Goal: Entertainment & Leisure: Consume media (video, audio)

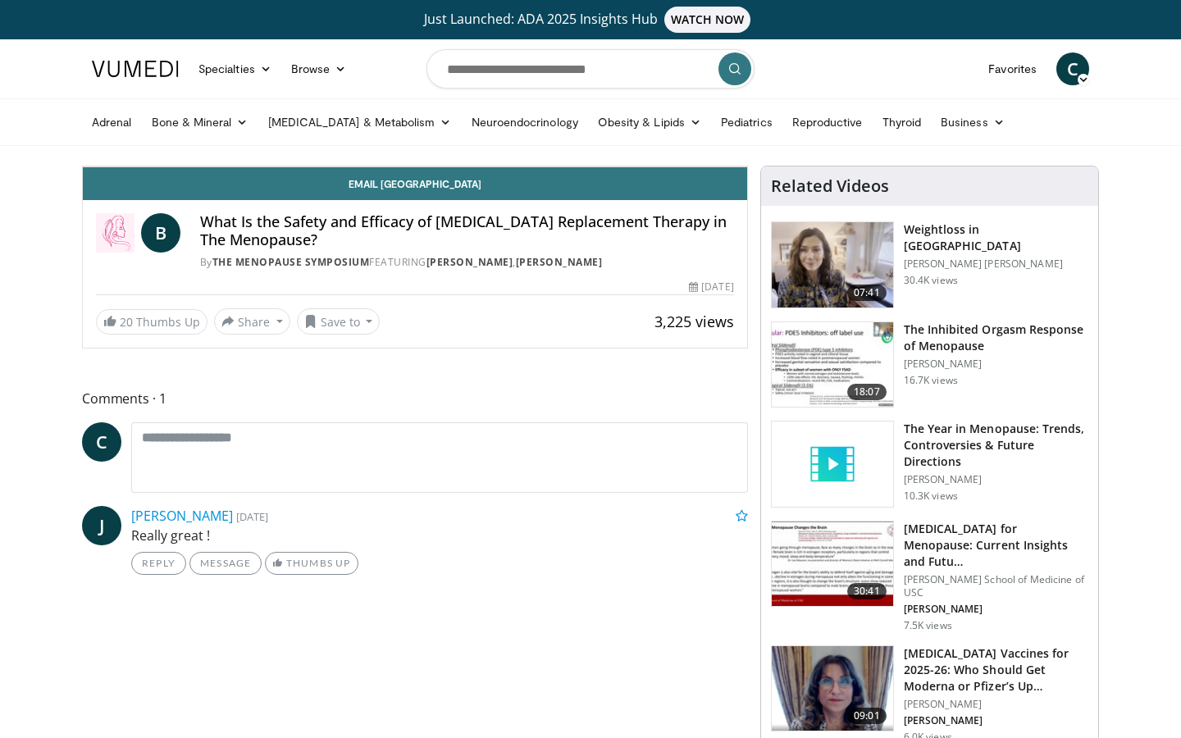
click at [87, 134] on div "Progress Bar" at bounding box center [88, 130] width 2 height 7
click at [83, 167] on span "Video Player" at bounding box center [99, 150] width 33 height 33
drag, startPoint x: 176, startPoint y: 698, endPoint x: 151, endPoint y: 698, distance: 24.6
click at [237, 134] on div "Progress Bar" at bounding box center [238, 130] width 2 height 7
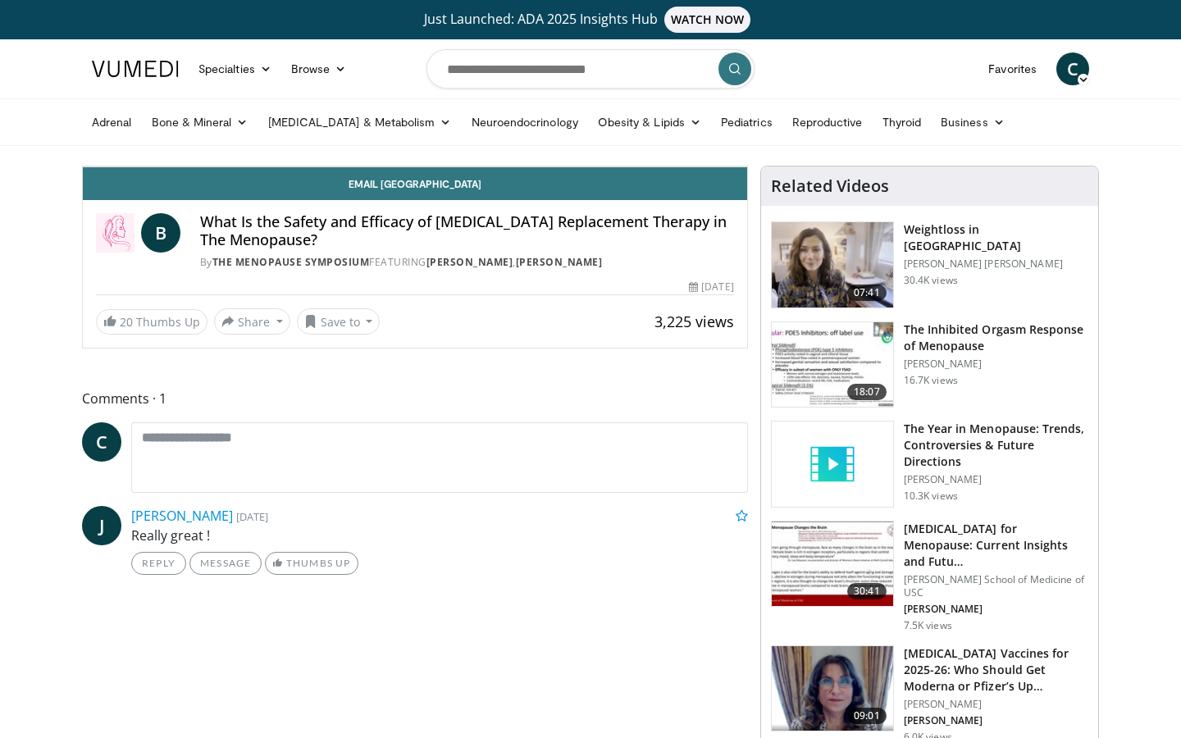
drag, startPoint x: 151, startPoint y: 698, endPoint x: 135, endPoint y: 697, distance: 15.6
click at [219, 134] on div "Progress Bar" at bounding box center [220, 130] width 2 height 7
click at [83, 167] on span "Video Player" at bounding box center [99, 150] width 33 height 33
click at [83, 167] on video-js "**********" at bounding box center [415, 167] width 665 height 1
click at [83, 167] on span "Video Player" at bounding box center [99, 150] width 33 height 33
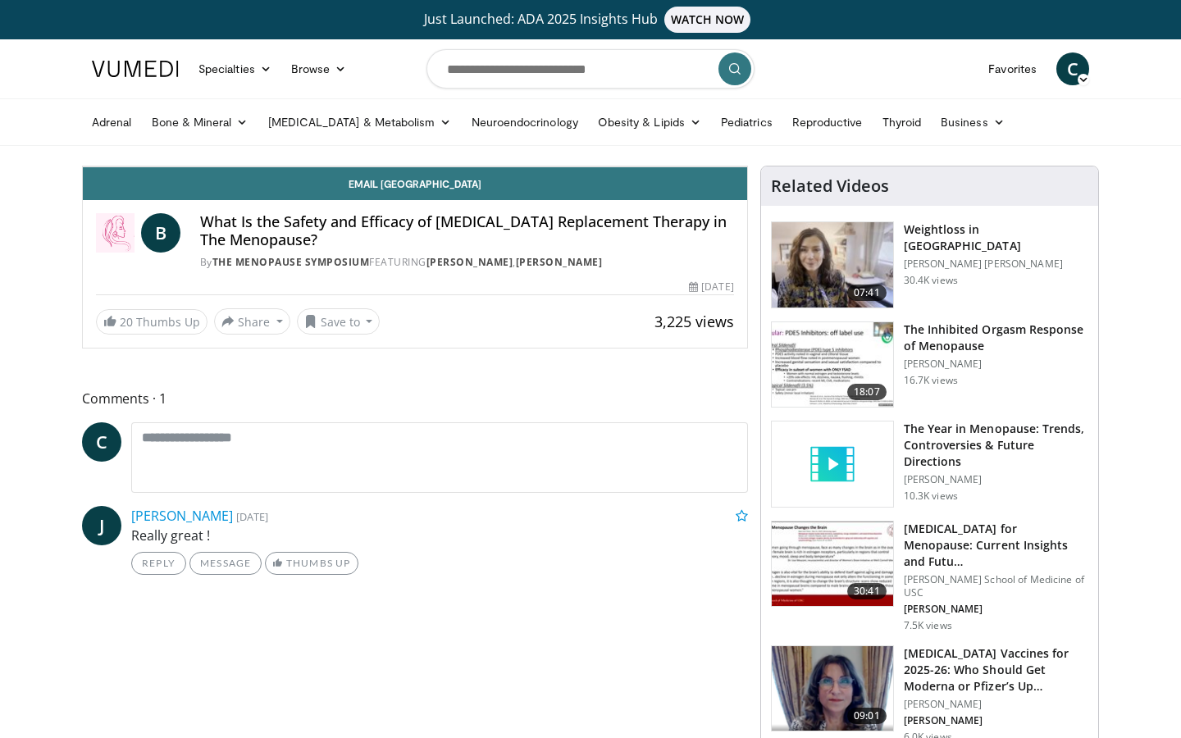
click at [83, 167] on span "Video Player" at bounding box center [99, 150] width 33 height 33
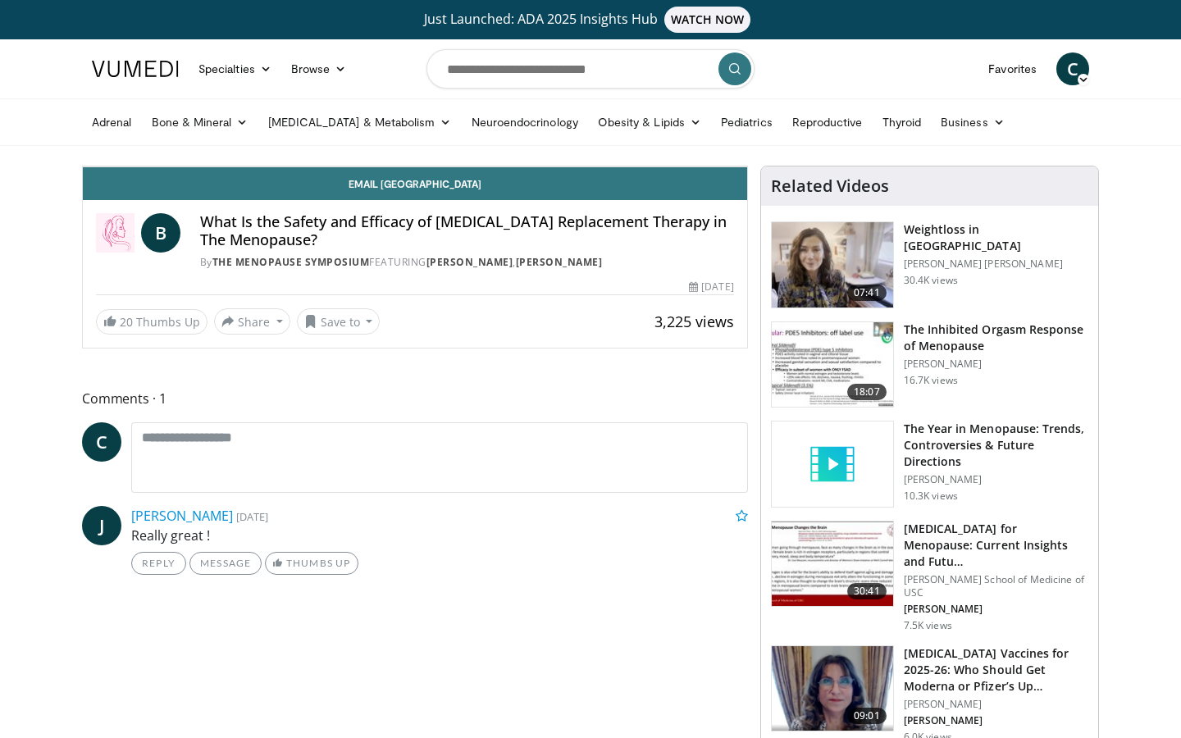
click at [83, 167] on video-js "**********" at bounding box center [415, 167] width 665 height 1
click at [89, 134] on div "Progress Bar" at bounding box center [90, 130] width 2 height 7
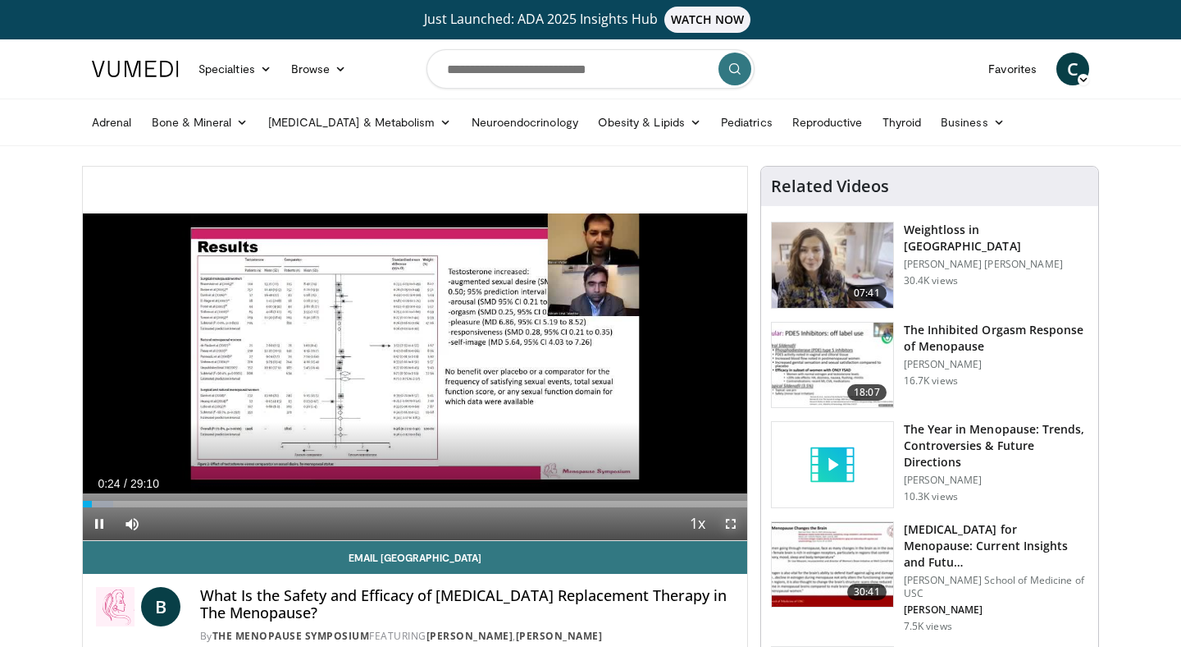
click at [734, 518] on span "Video Player" at bounding box center [731, 523] width 33 height 33
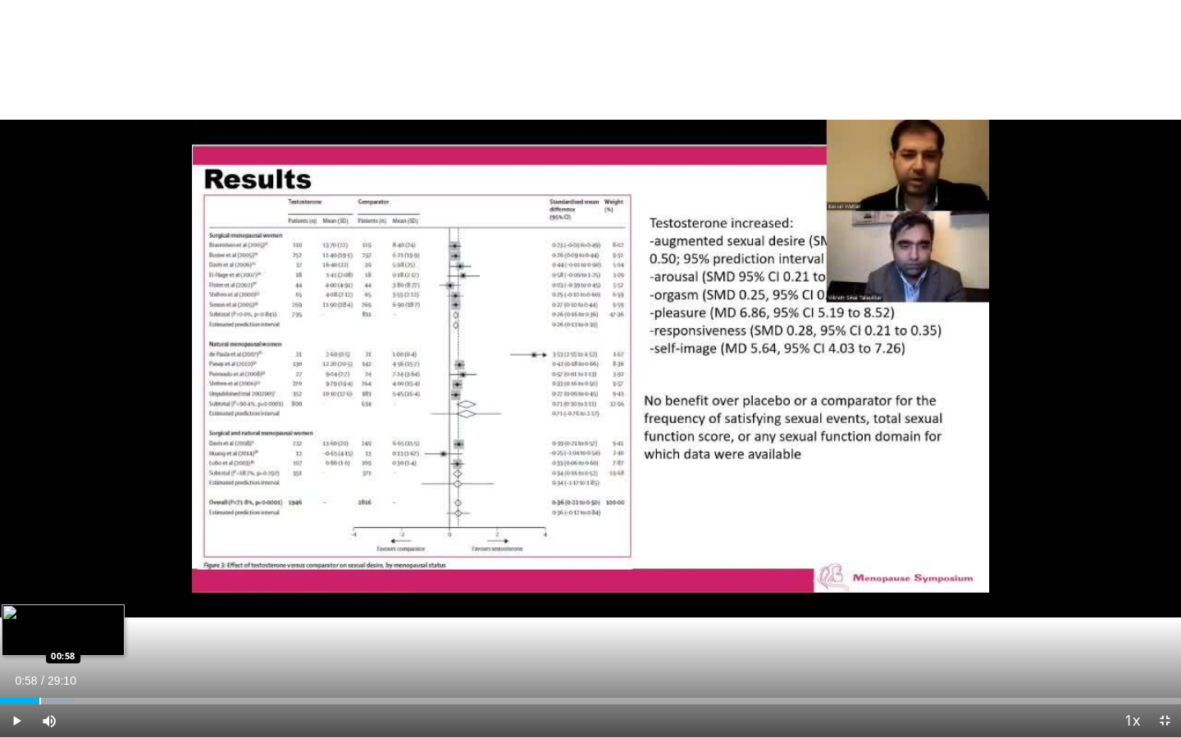
click at [39, 699] on div "Progress Bar" at bounding box center [40, 701] width 2 height 7
click at [21, 716] on span "Video Player" at bounding box center [16, 721] width 33 height 33
